Goal: Information Seeking & Learning: Learn about a topic

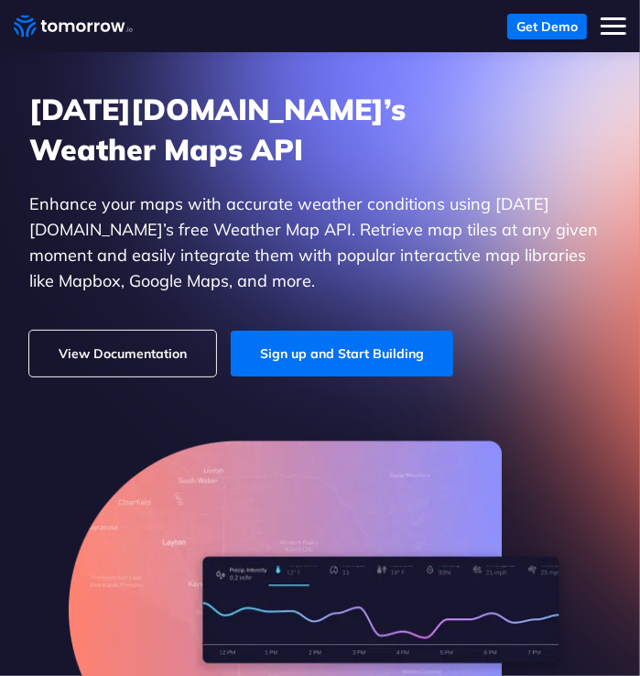
click at [176, 360] on link "View Documentation" at bounding box center [122, 354] width 187 height 46
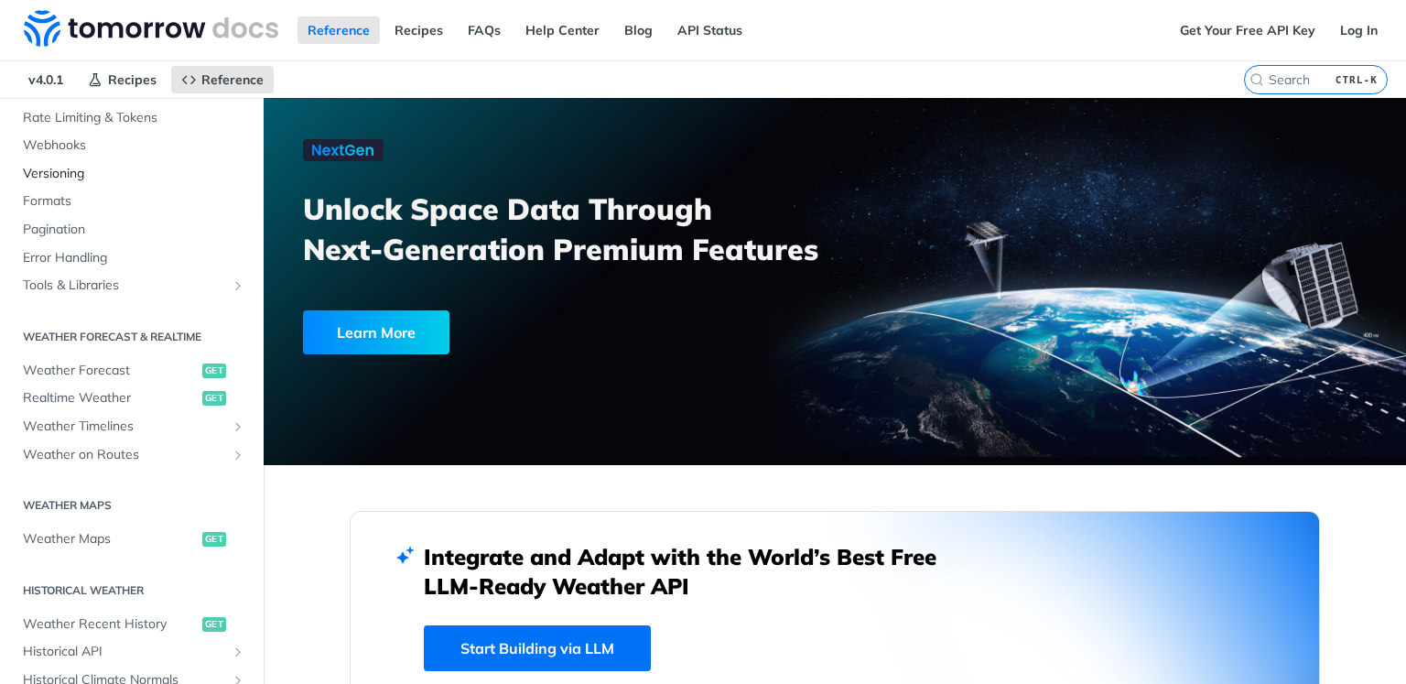
scroll to position [183, 0]
click at [123, 368] on span "Weather Forecast" at bounding box center [110, 367] width 175 height 18
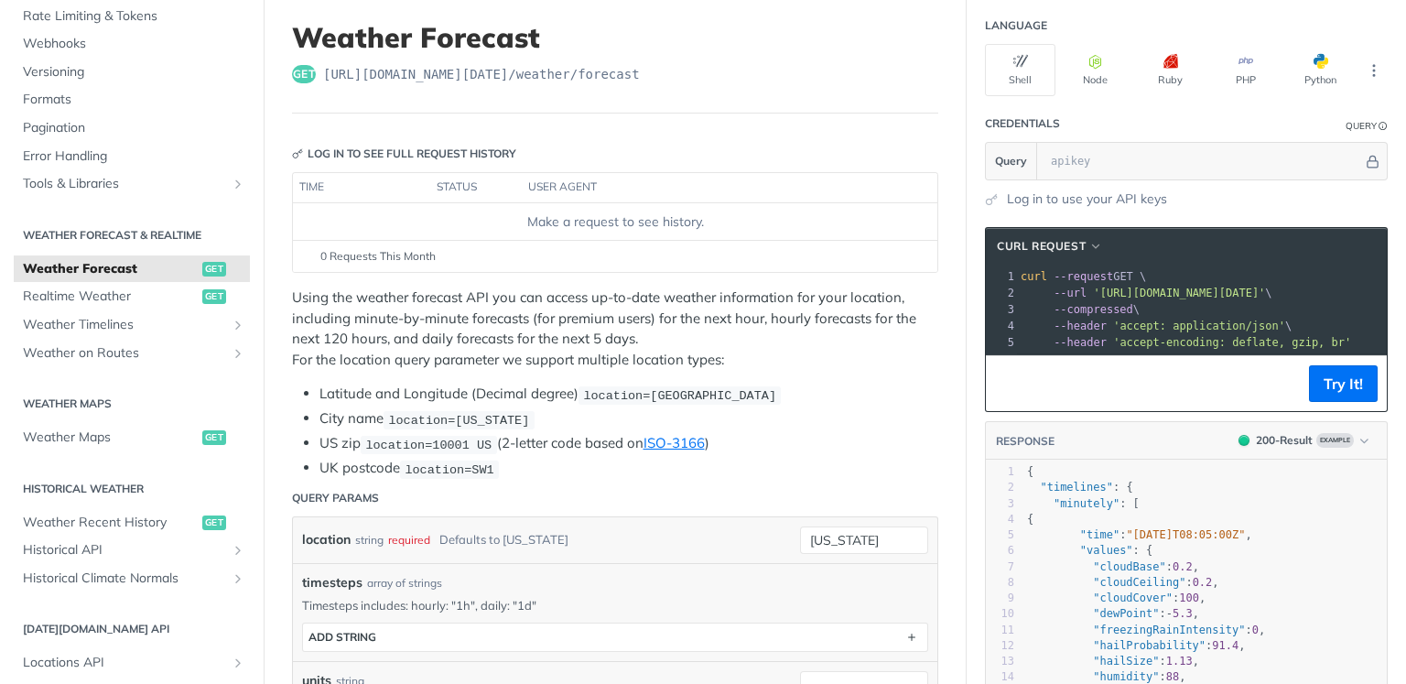
scroll to position [92, 0]
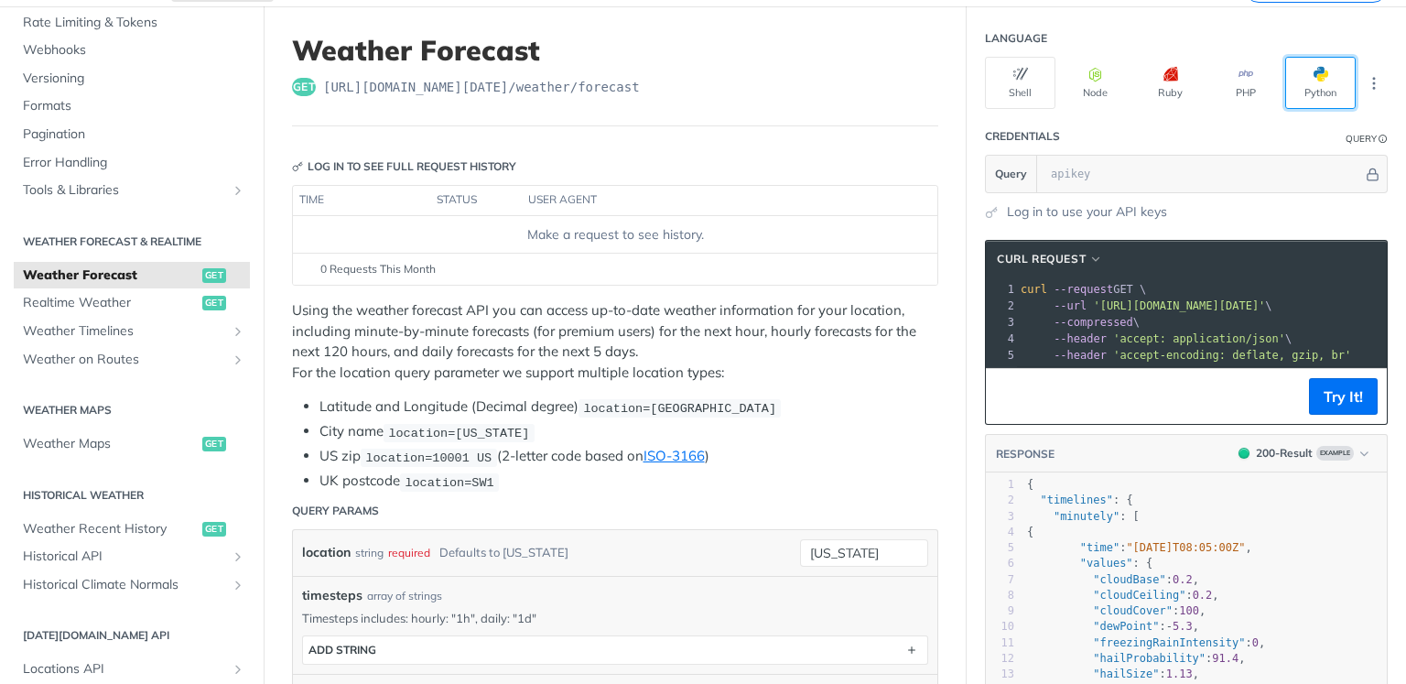
click at [1328, 77] on span "button" at bounding box center [1328, 74] width 0 height 15
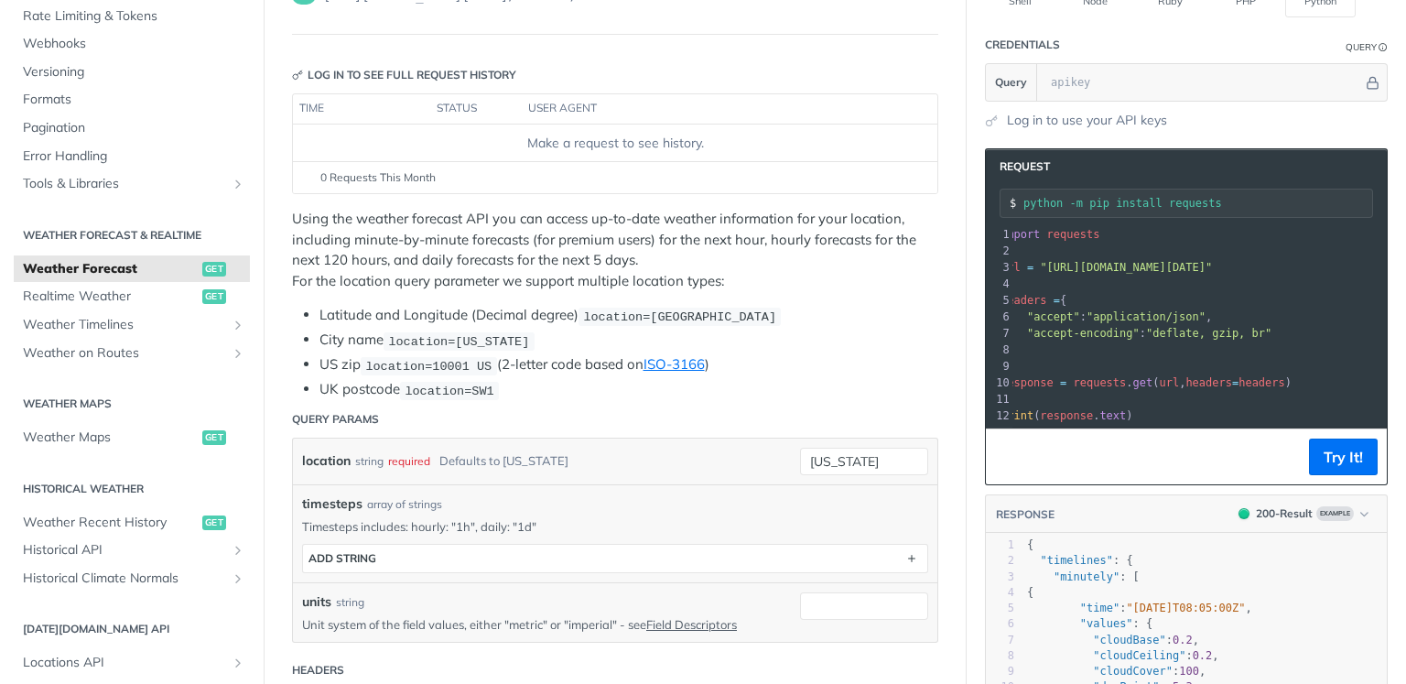
scroll to position [0, 0]
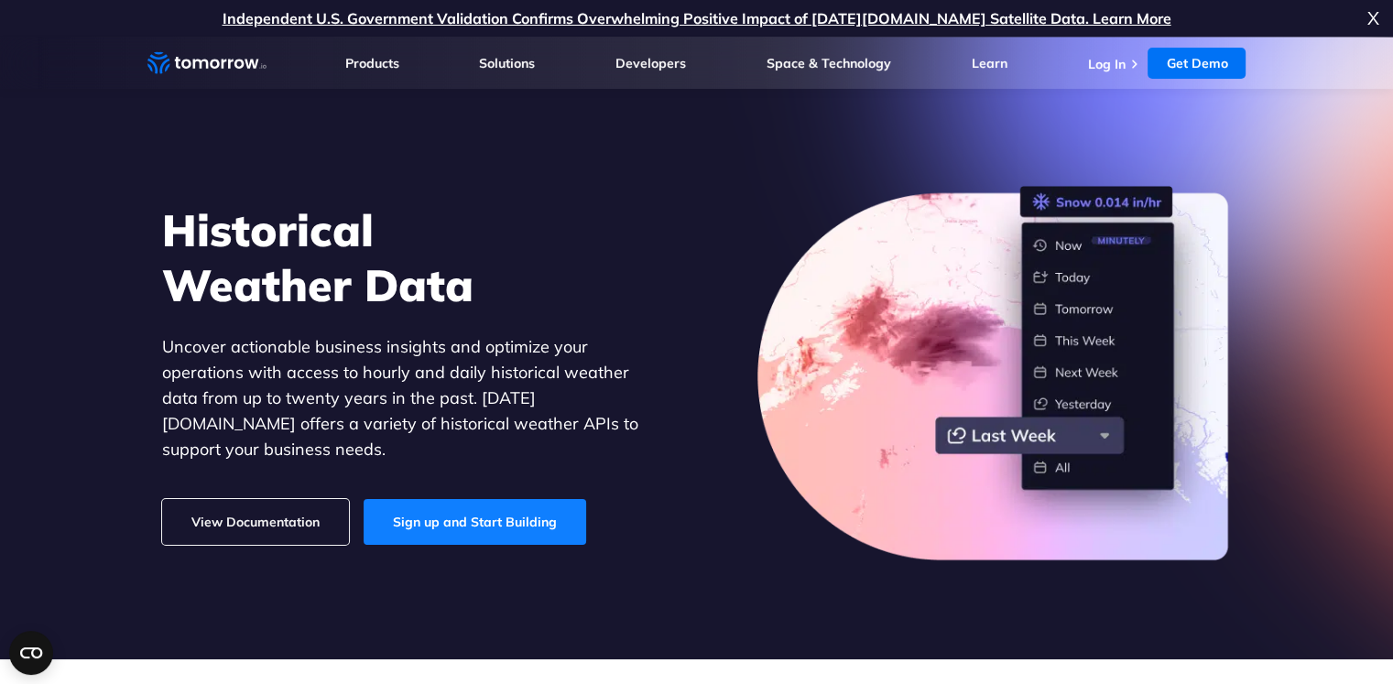
click at [417, 515] on link "Sign up and Start Building" at bounding box center [474, 522] width 222 height 46
click at [236, 515] on link "View Documentation" at bounding box center [255, 522] width 187 height 46
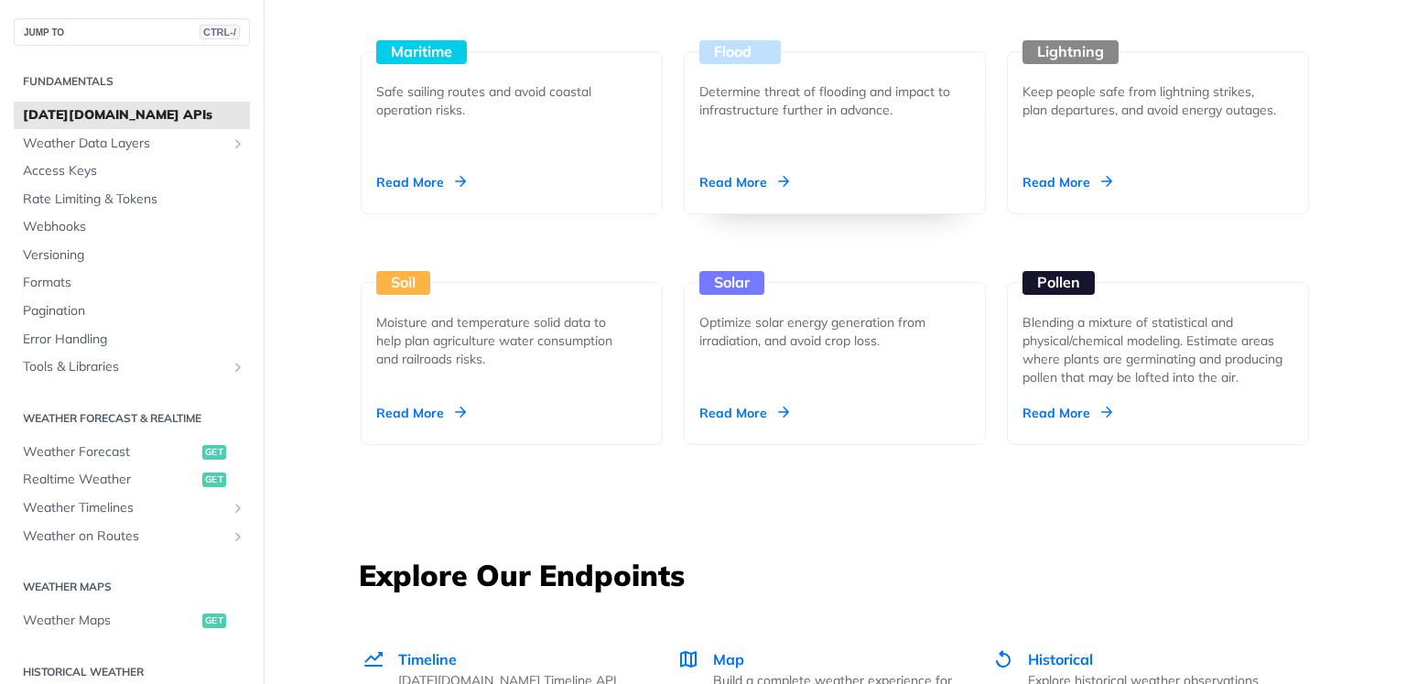
scroll to position [2087, 0]
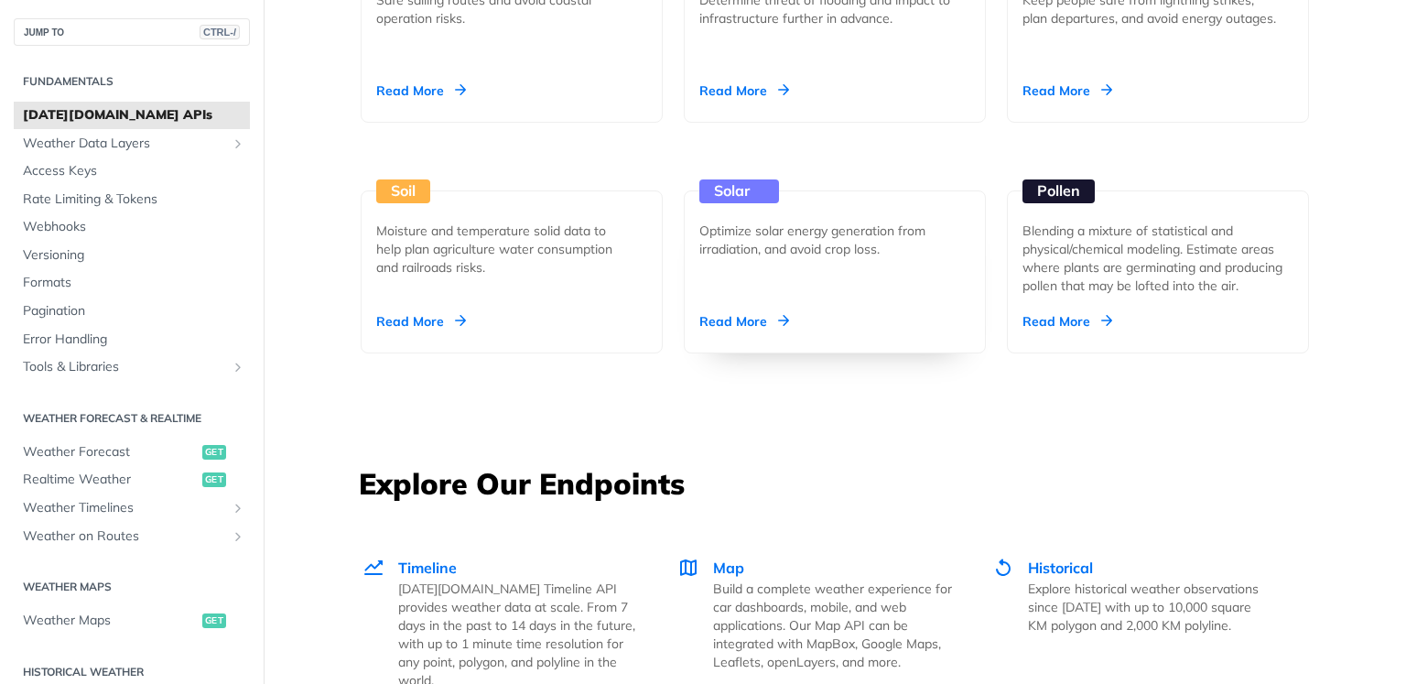
click at [783, 334] on div "Solar Optimize solar energy generation from irradiation, and avoid crop loss. R…" at bounding box center [835, 271] width 302 height 163
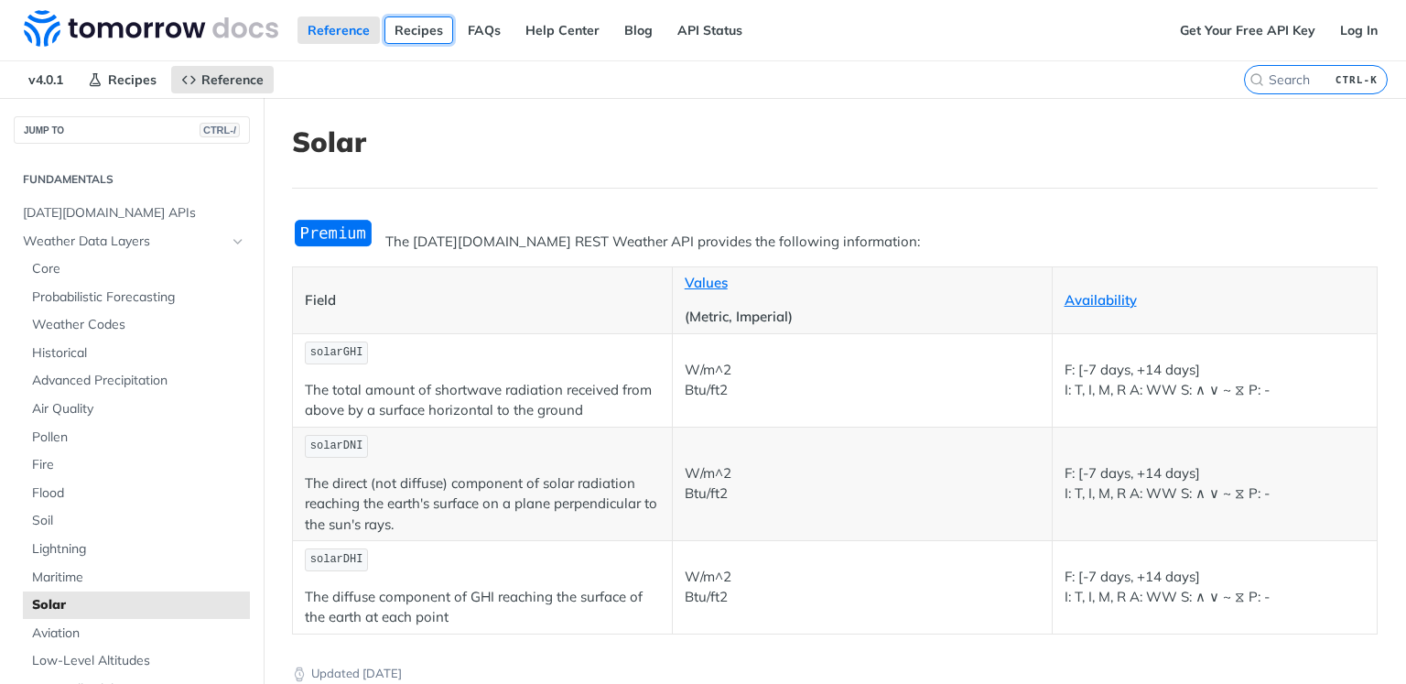
click at [417, 27] on link "Recipes" at bounding box center [419, 29] width 69 height 27
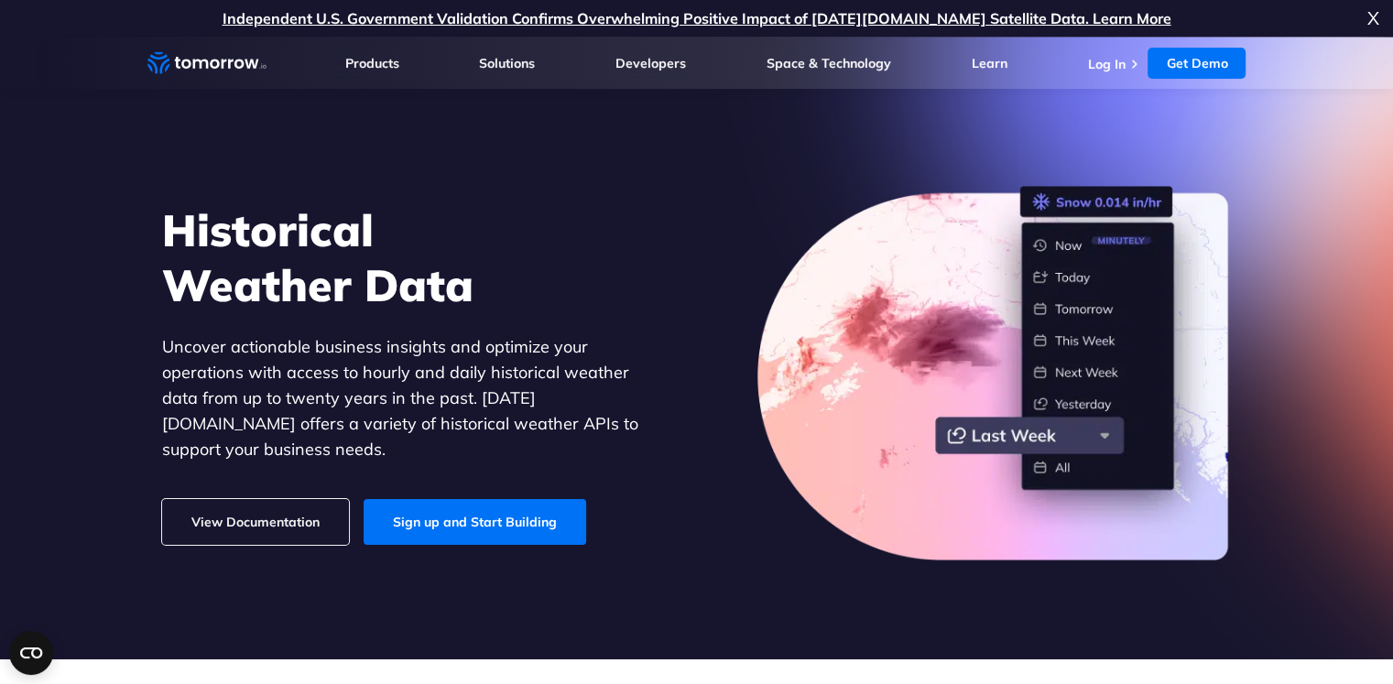
click at [283, 503] on link "View Documentation" at bounding box center [255, 522] width 187 height 46
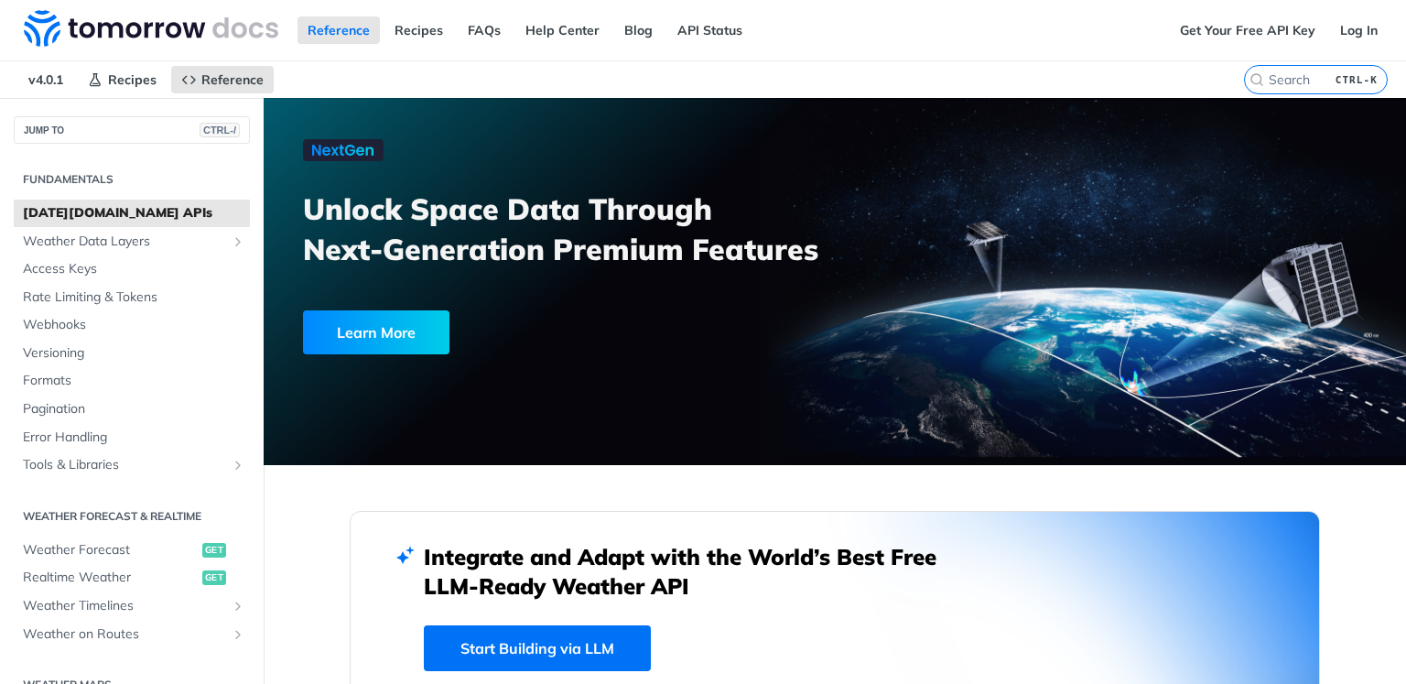
click at [553, 649] on link "Start Building via LLM" at bounding box center [537, 648] width 227 height 46
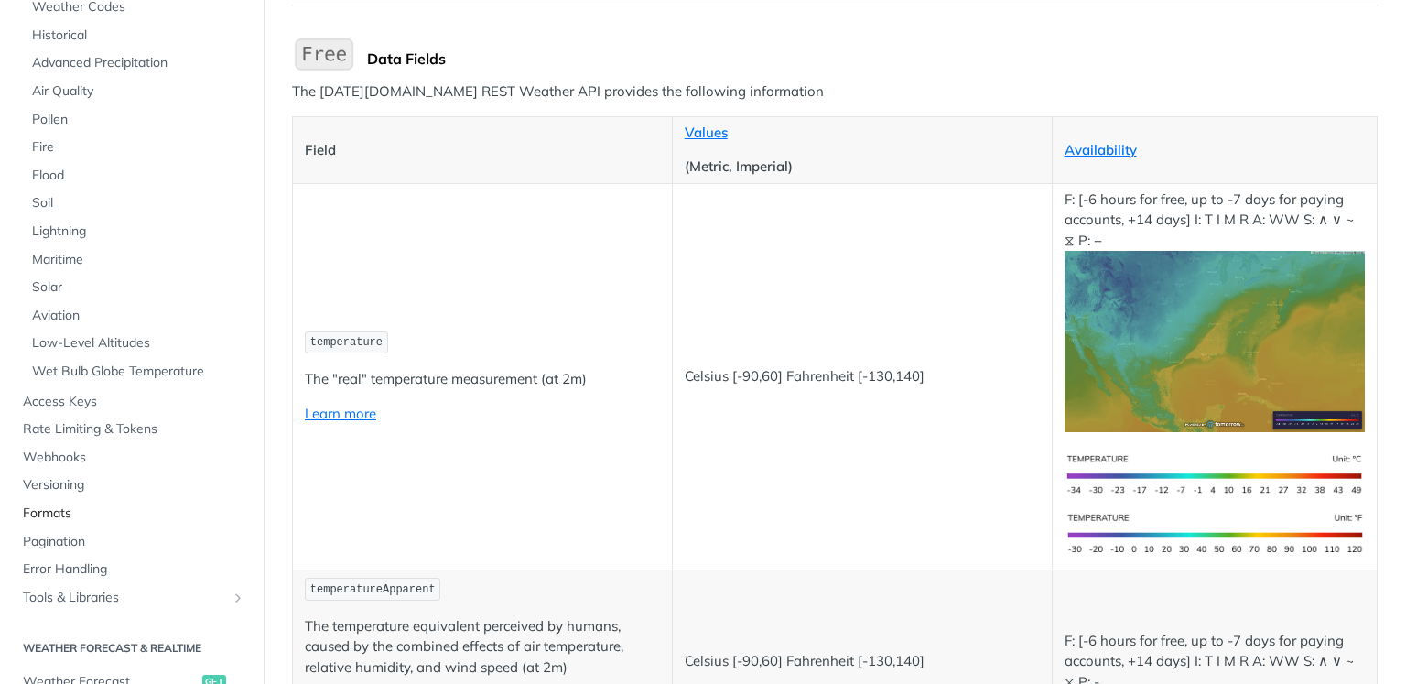
scroll to position [275, 0]
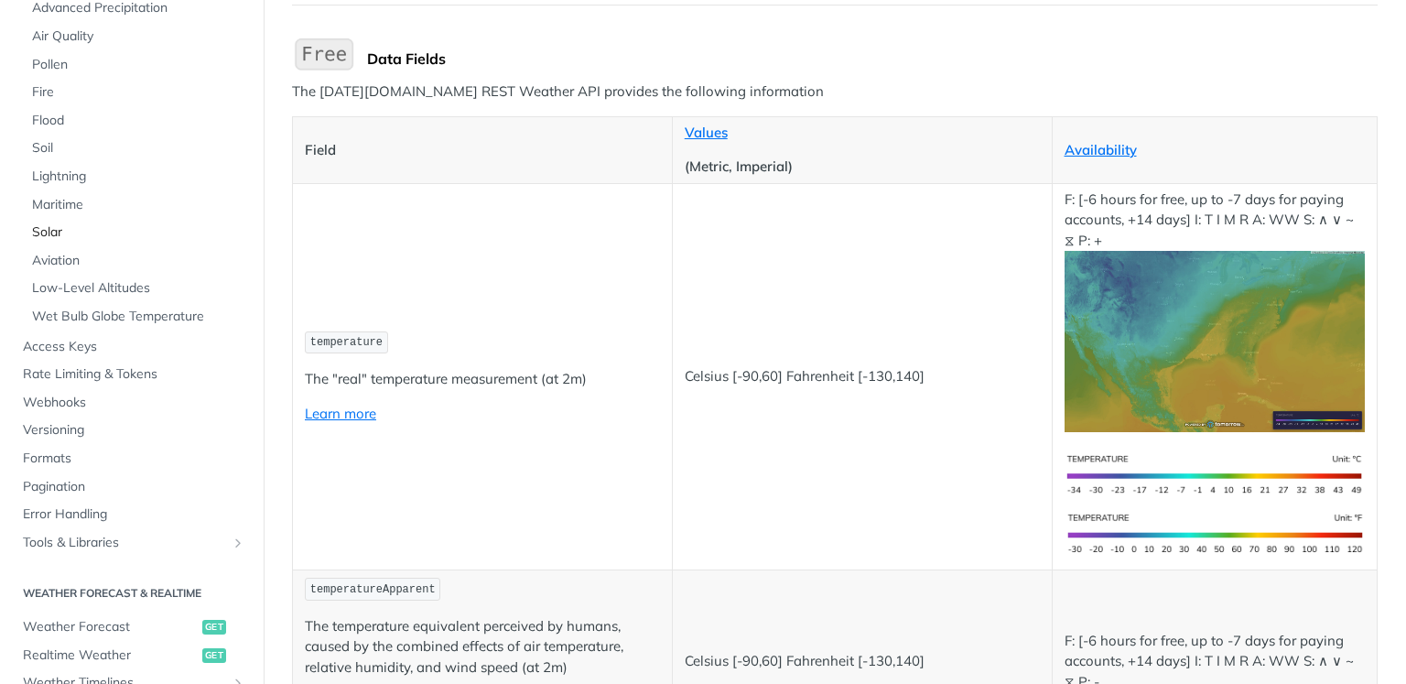
click at [68, 222] on link "Solar" at bounding box center [136, 232] width 227 height 27
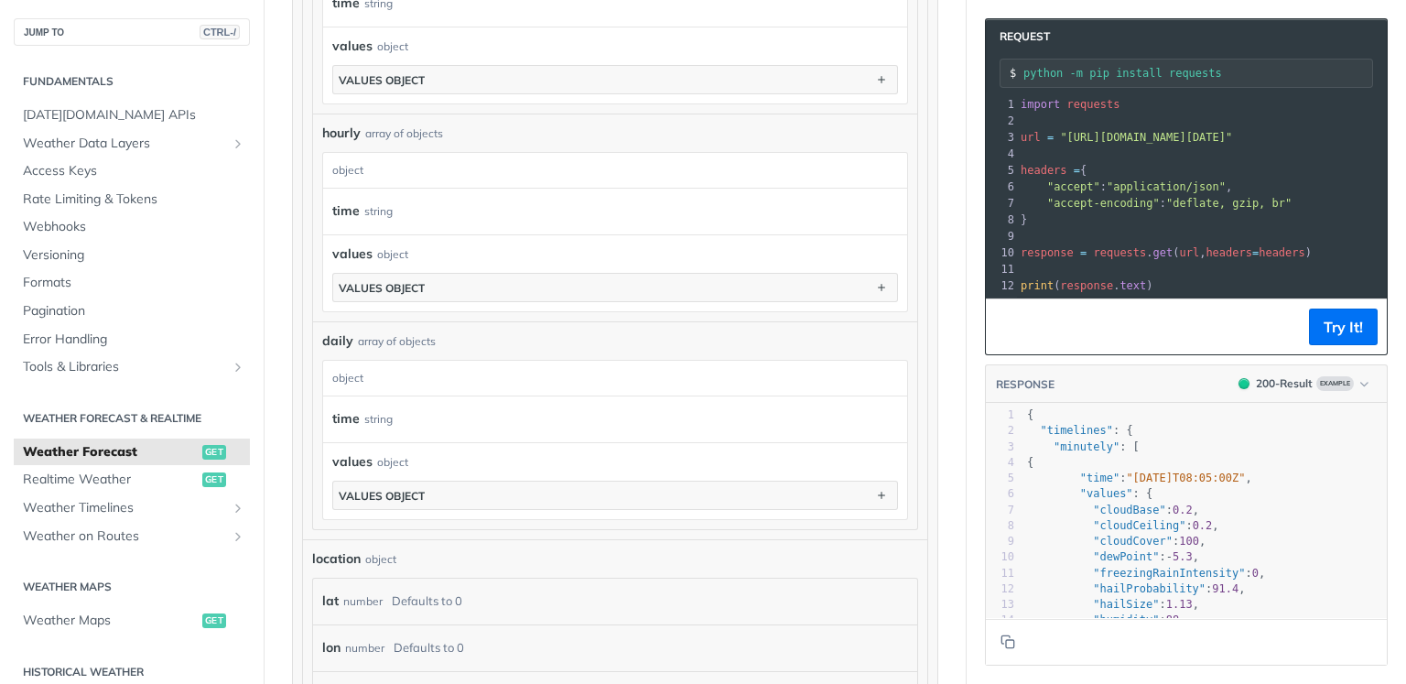
scroll to position [916, 0]
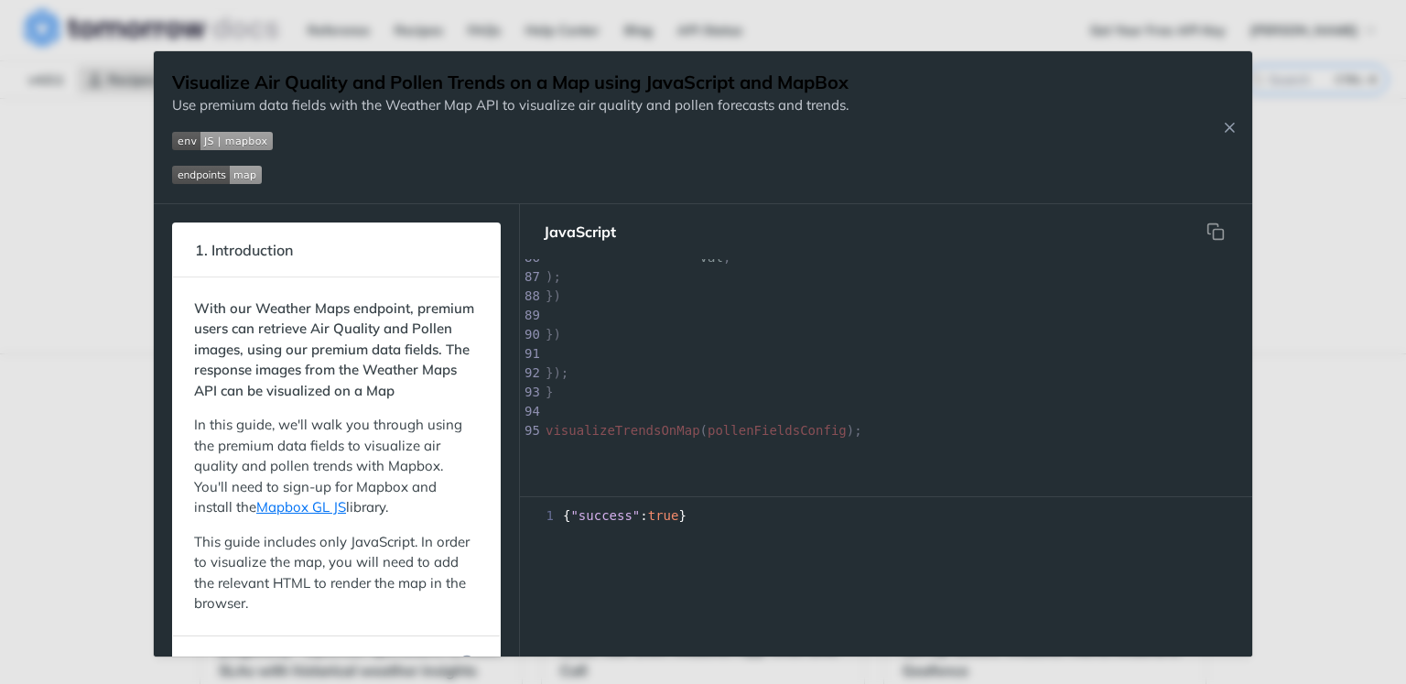
scroll to position [1648, 0]
click at [653, 126] on icon "Close Recipe" at bounding box center [1229, 127] width 16 height 16
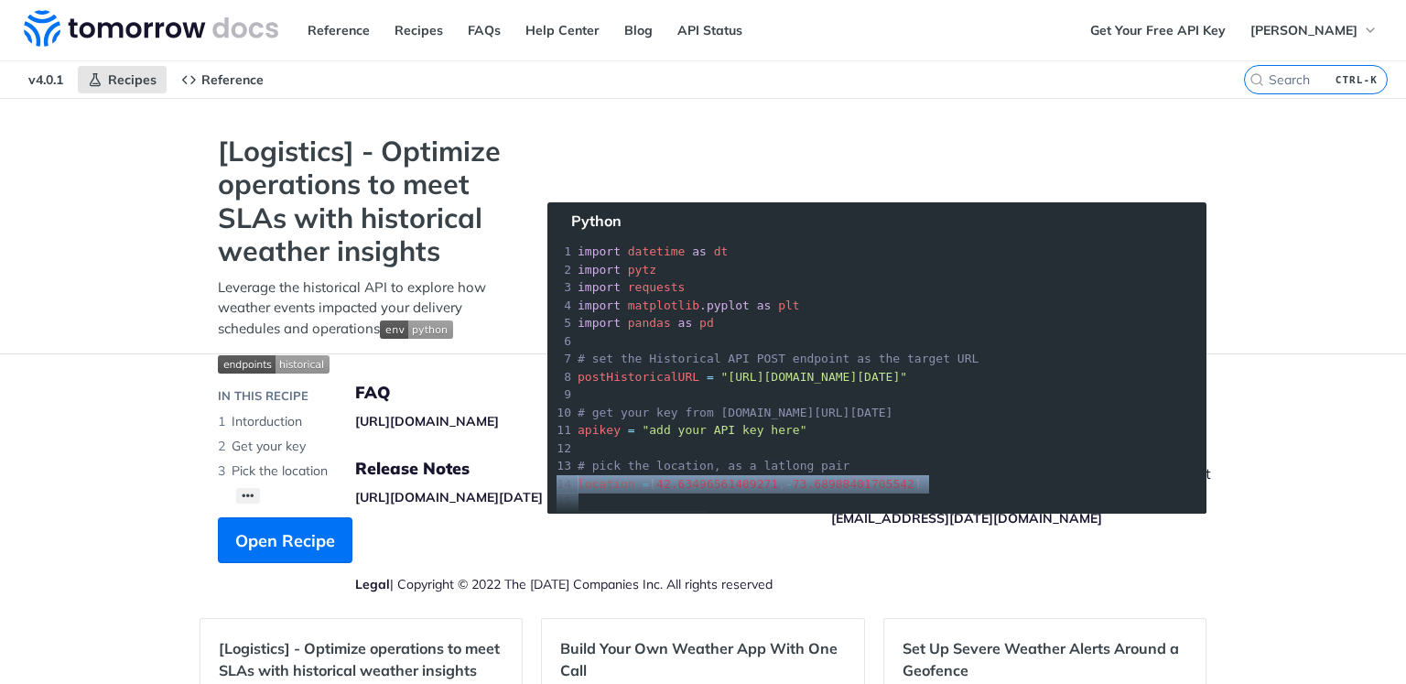
click at [653, 553] on section "[Logistics] - Optimize operations to meet SLAs with historical weather insights…" at bounding box center [703, 367] width 1007 height 465
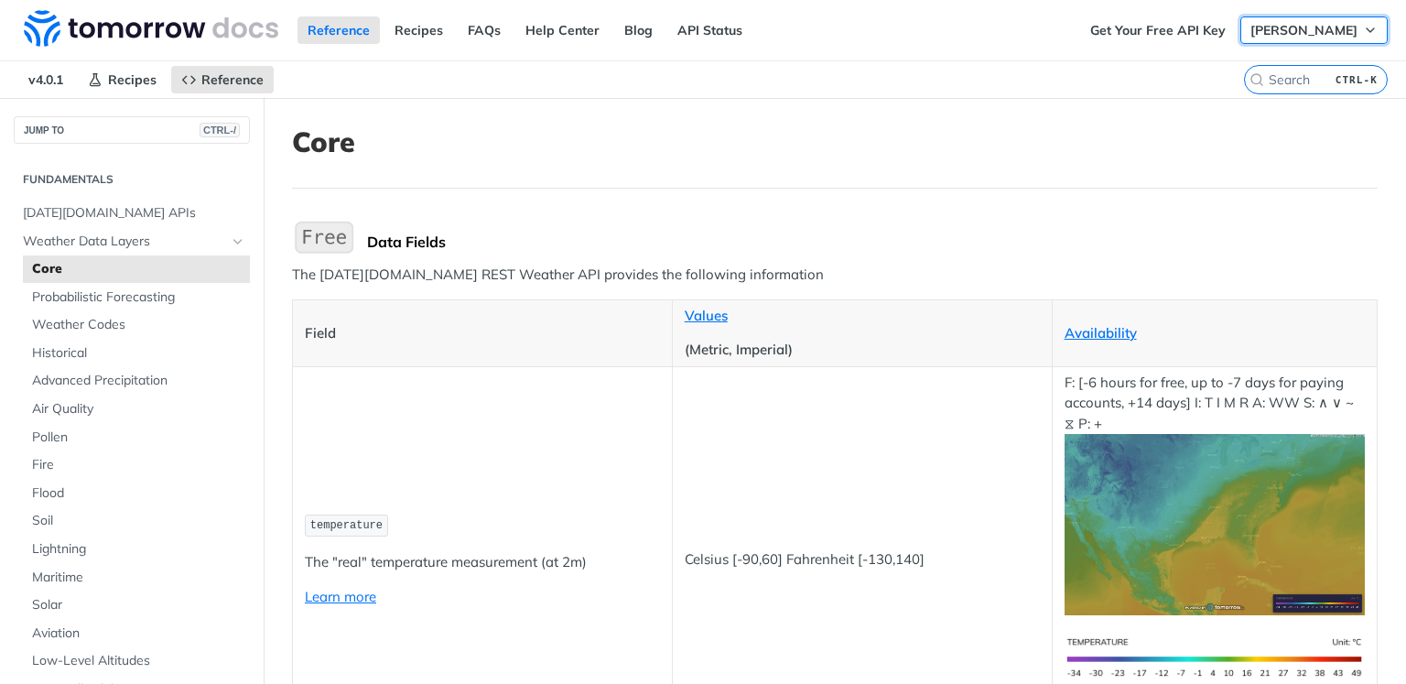
click at [1285, 30] on span "[PERSON_NAME]" at bounding box center [1304, 30] width 107 height 16
click at [1286, 29] on span "Randrianarison Nico" at bounding box center [1304, 30] width 107 height 16
click at [1269, 59] on link "Log Out" at bounding box center [1279, 65] width 181 height 26
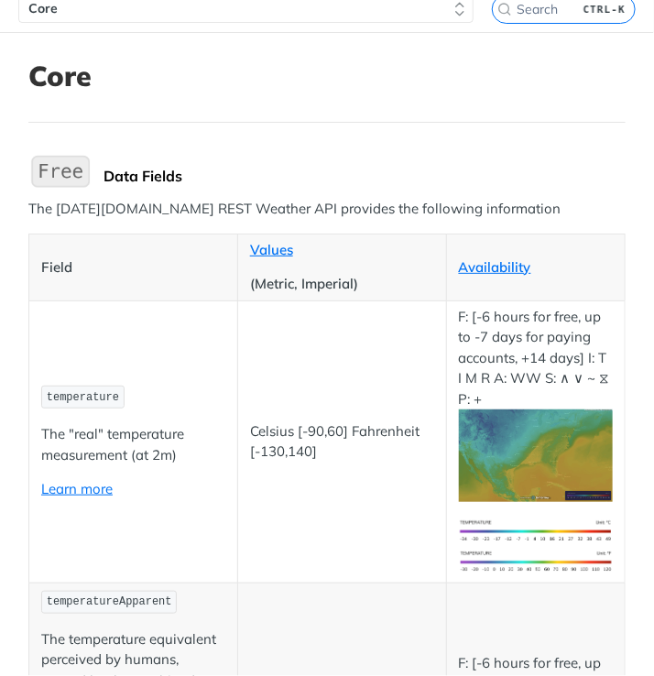
scroll to position [92, 0]
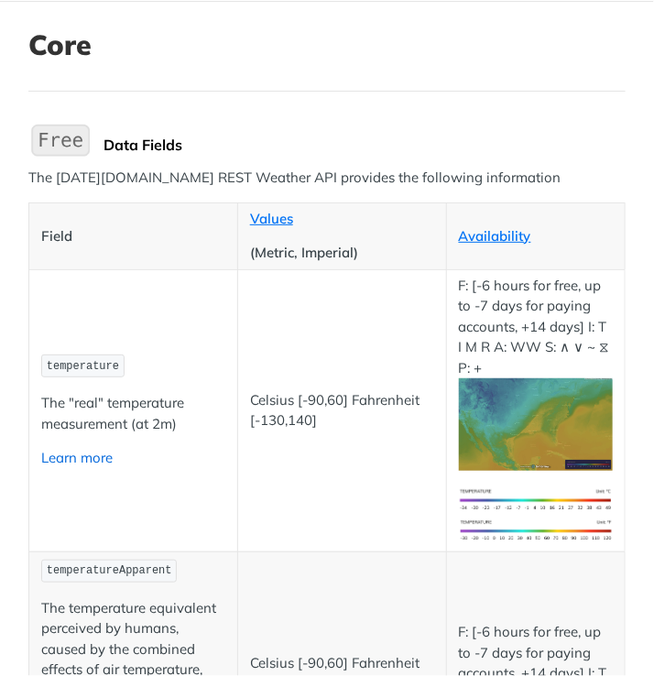
click at [81, 457] on link "Learn more" at bounding box center [76, 457] width 71 height 17
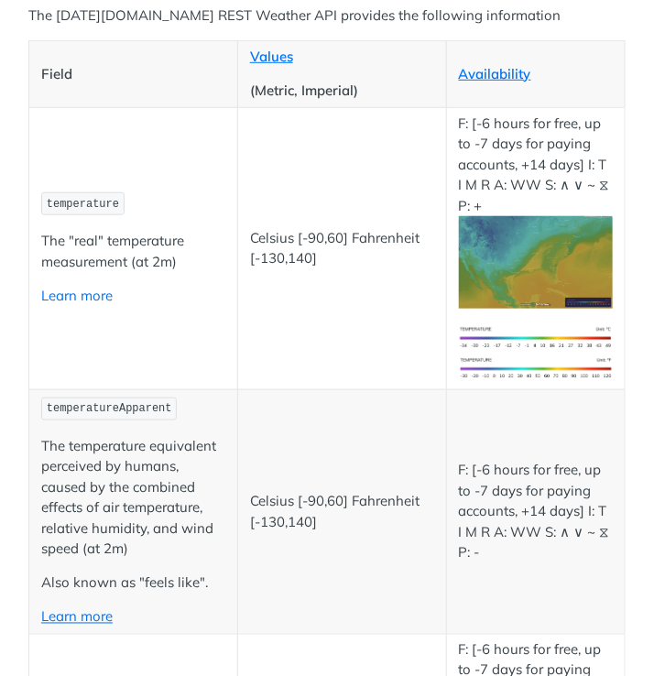
scroll to position [275, 0]
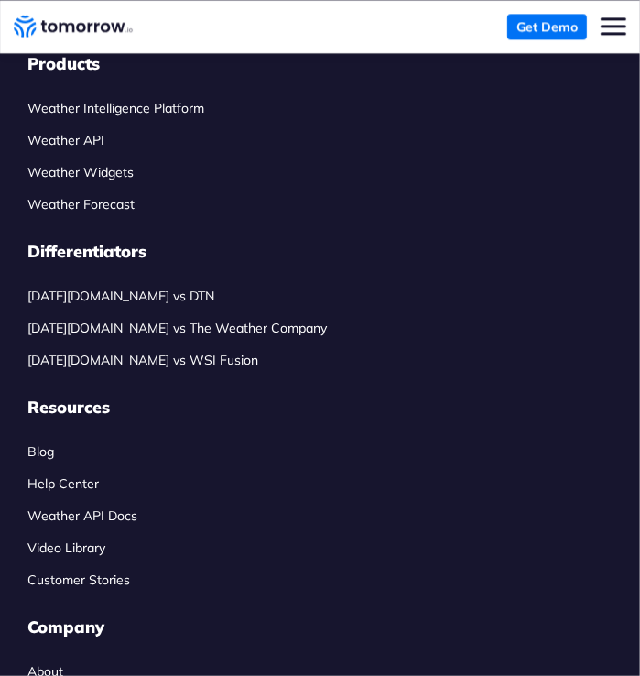
scroll to position [2197, 0]
